Goal: Download file/media

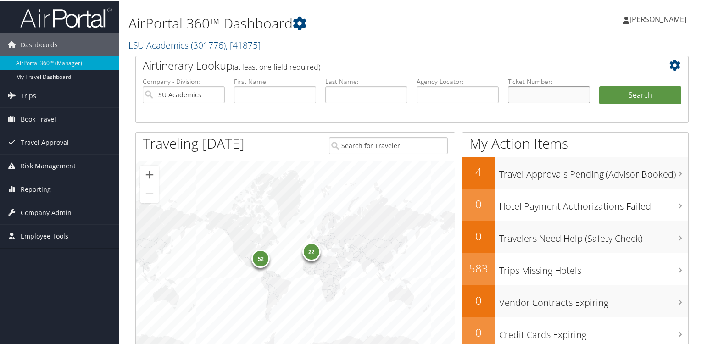
click at [548, 88] on input "text" at bounding box center [549, 93] width 82 height 17
click at [472, 94] on input "text" at bounding box center [458, 93] width 82 height 17
type input "C67YCQ"
click at [633, 95] on button "Search" at bounding box center [640, 94] width 82 height 18
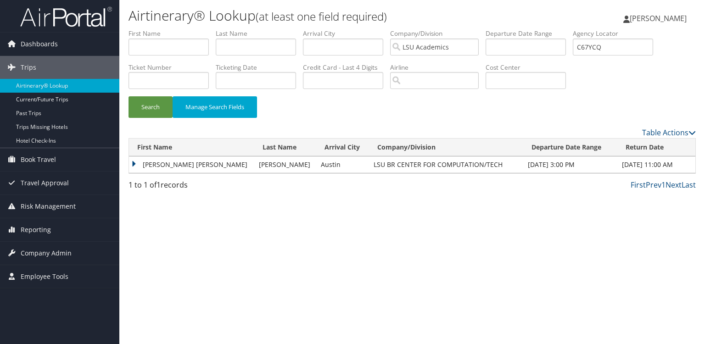
click at [138, 164] on td "STEVEN ROBERT" at bounding box center [191, 165] width 125 height 17
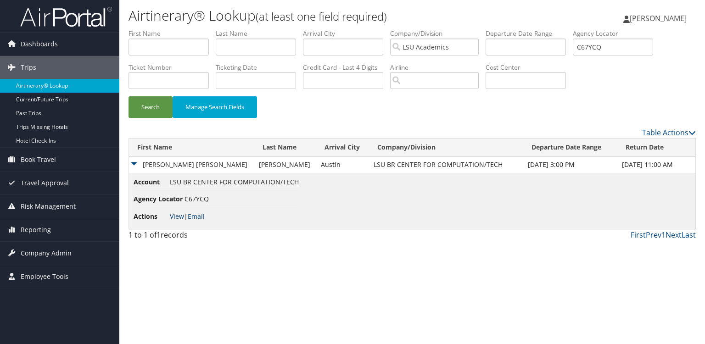
click at [178, 215] on link "View" at bounding box center [177, 216] width 14 height 9
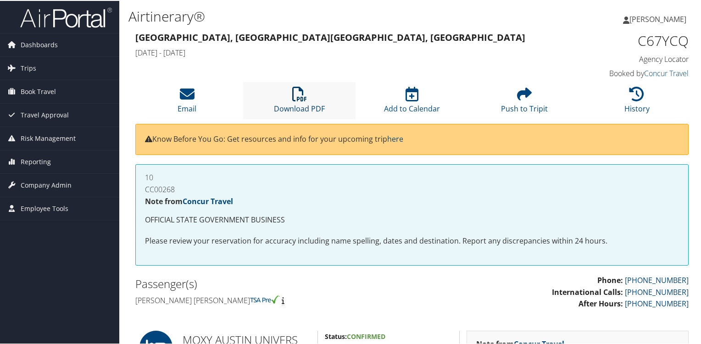
click at [288, 106] on link "Download PDF" at bounding box center [299, 102] width 51 height 22
